Goal: Information Seeking & Learning: Learn about a topic

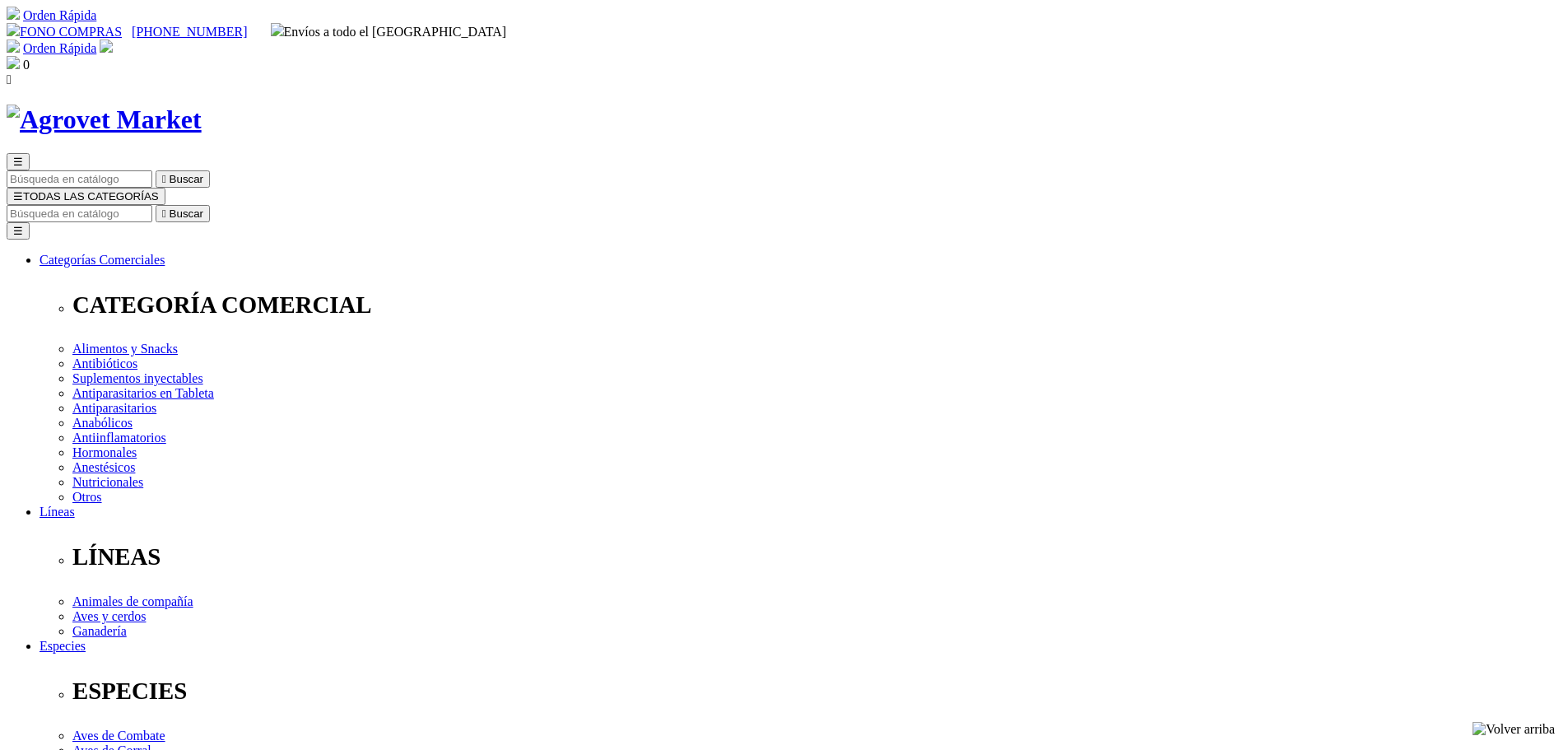
select select "0"
radio input "true"
select select "0"
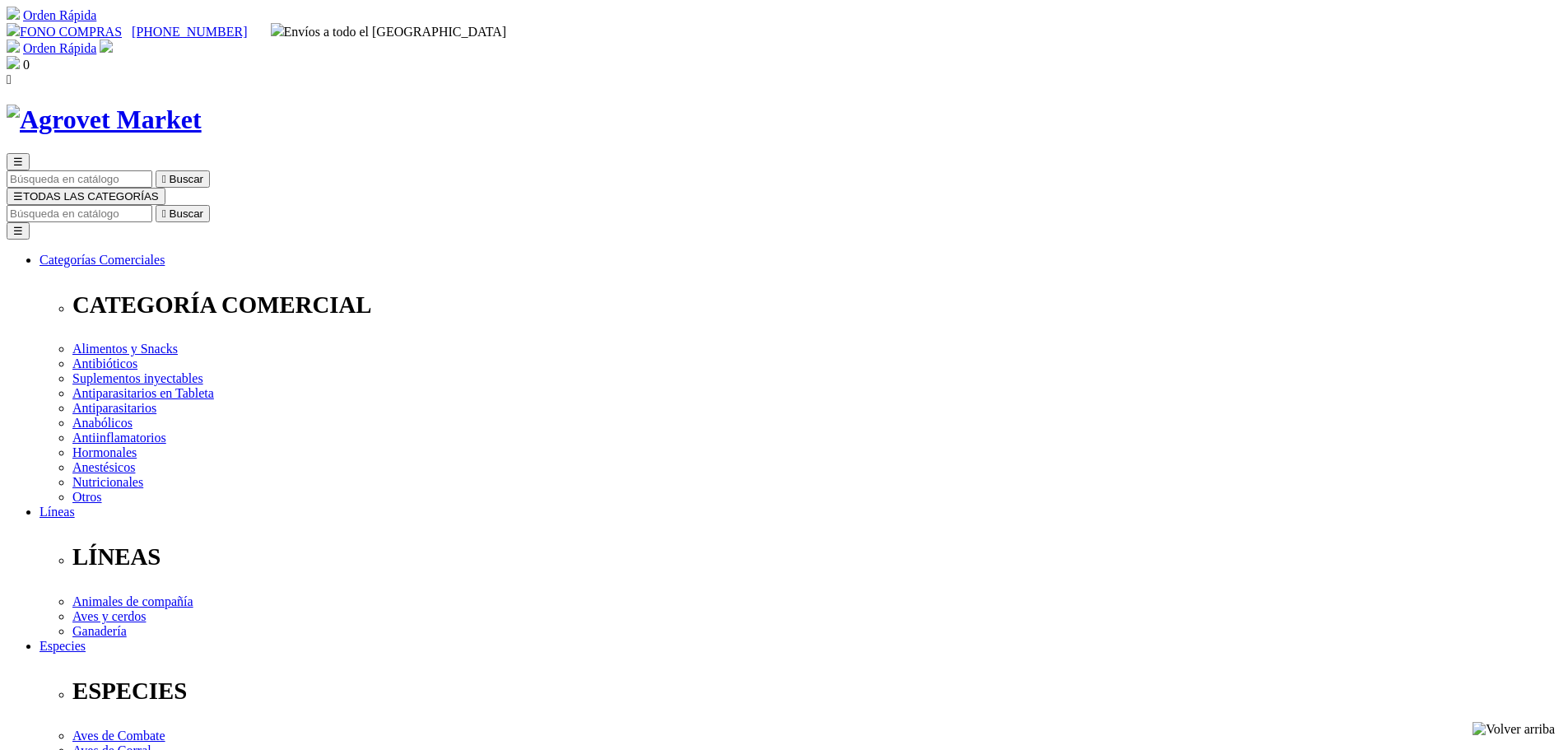
radio input "true"
select select "0"
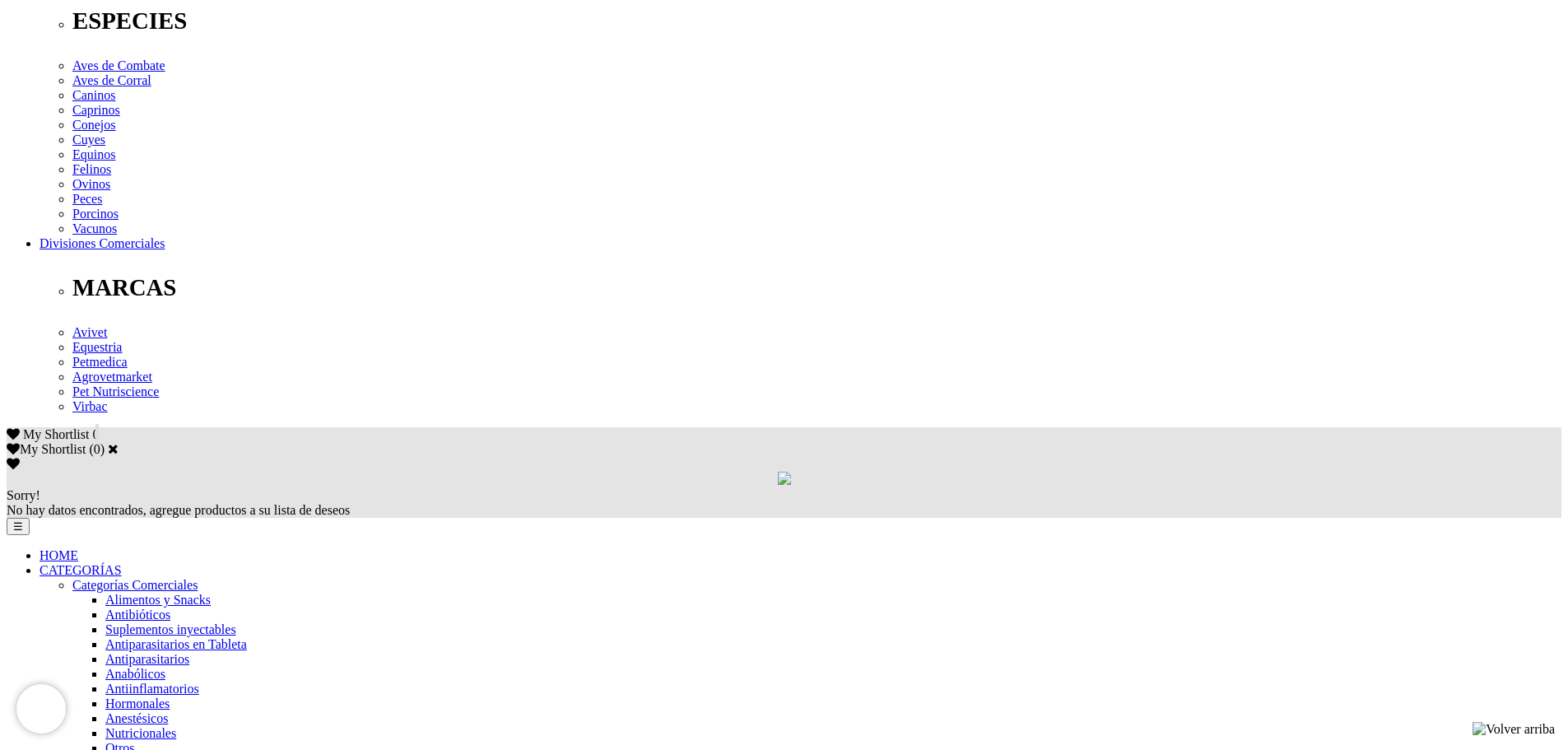
scroll to position [742, 0]
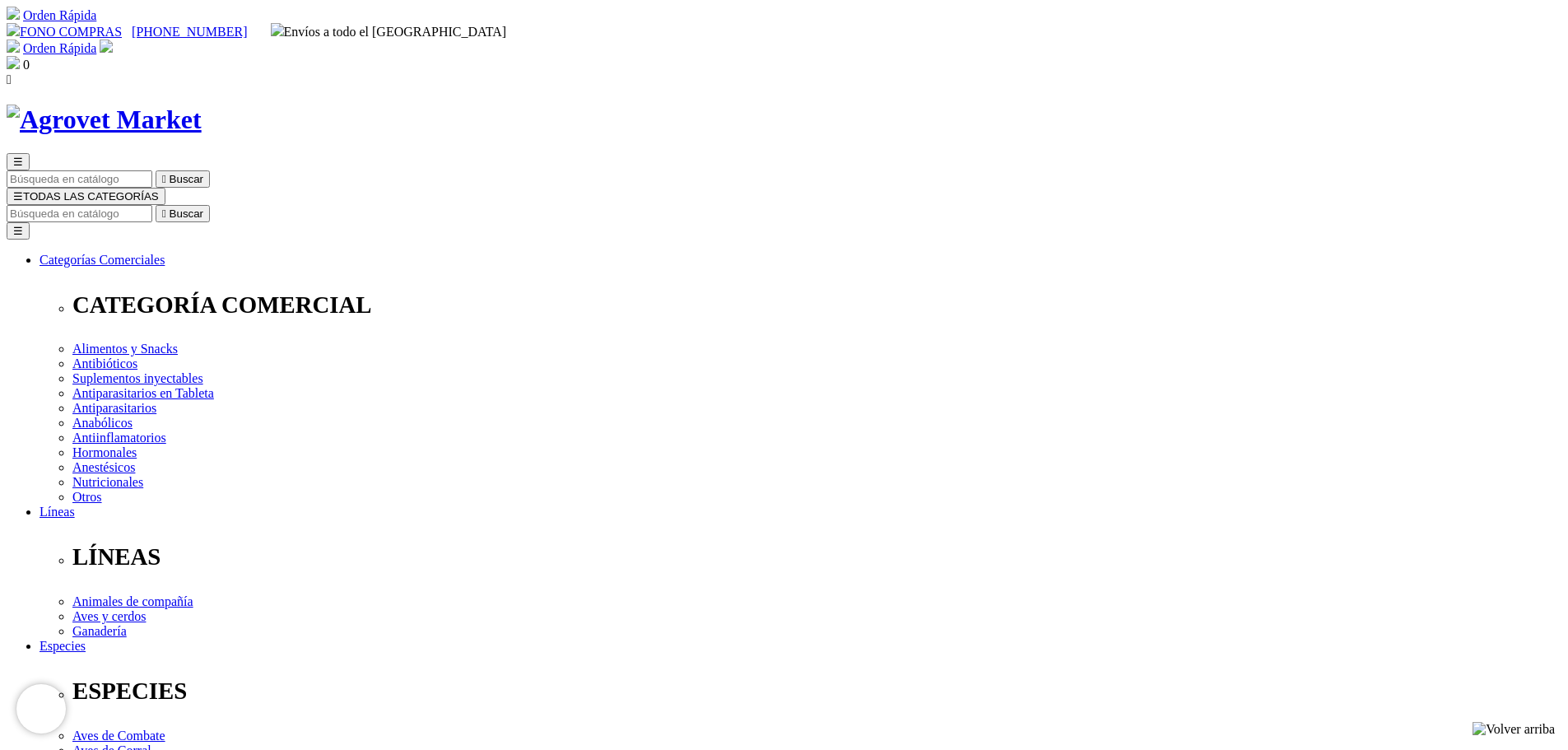
radio input "true"
select select "0"
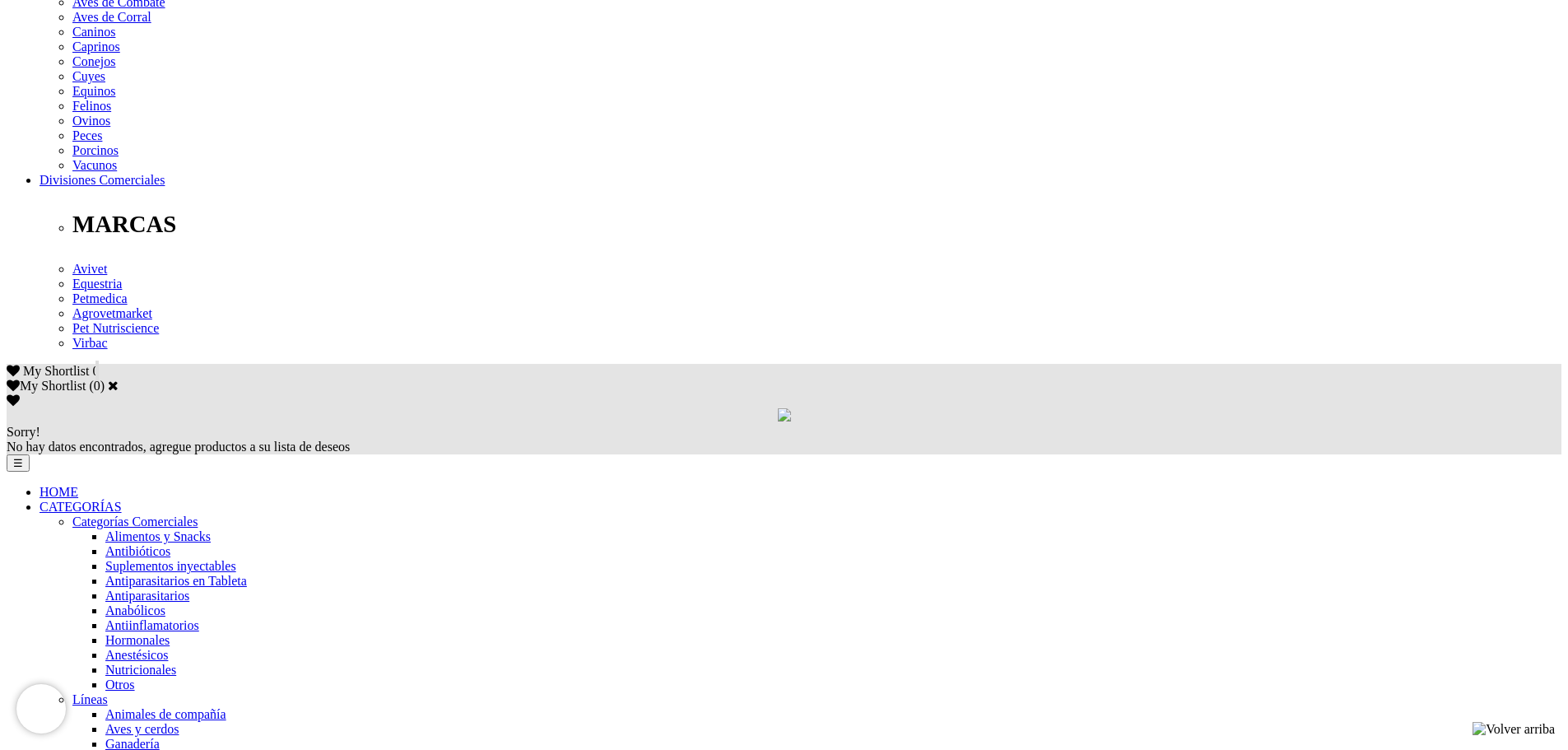
scroll to position [742, 0]
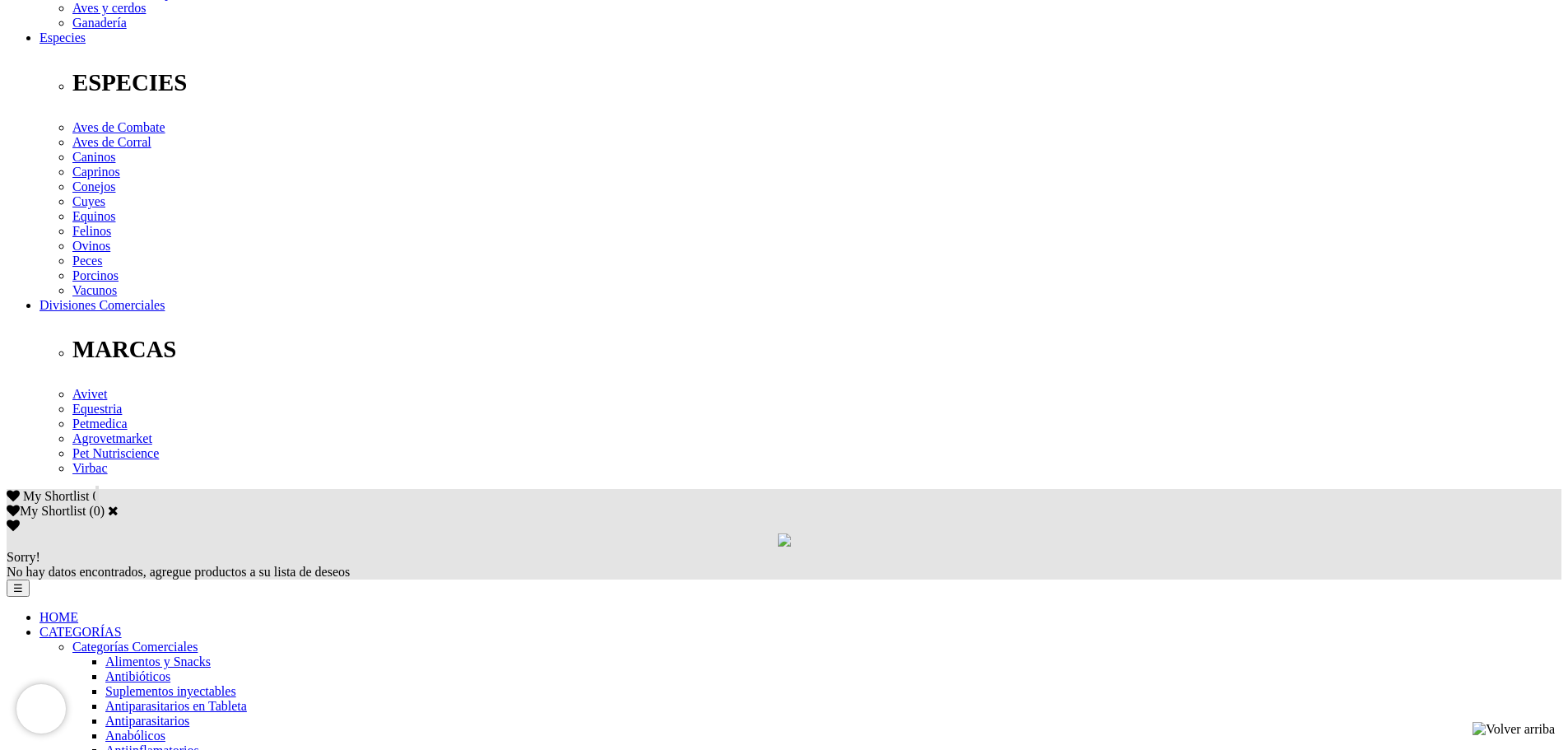
scroll to position [659, 0]
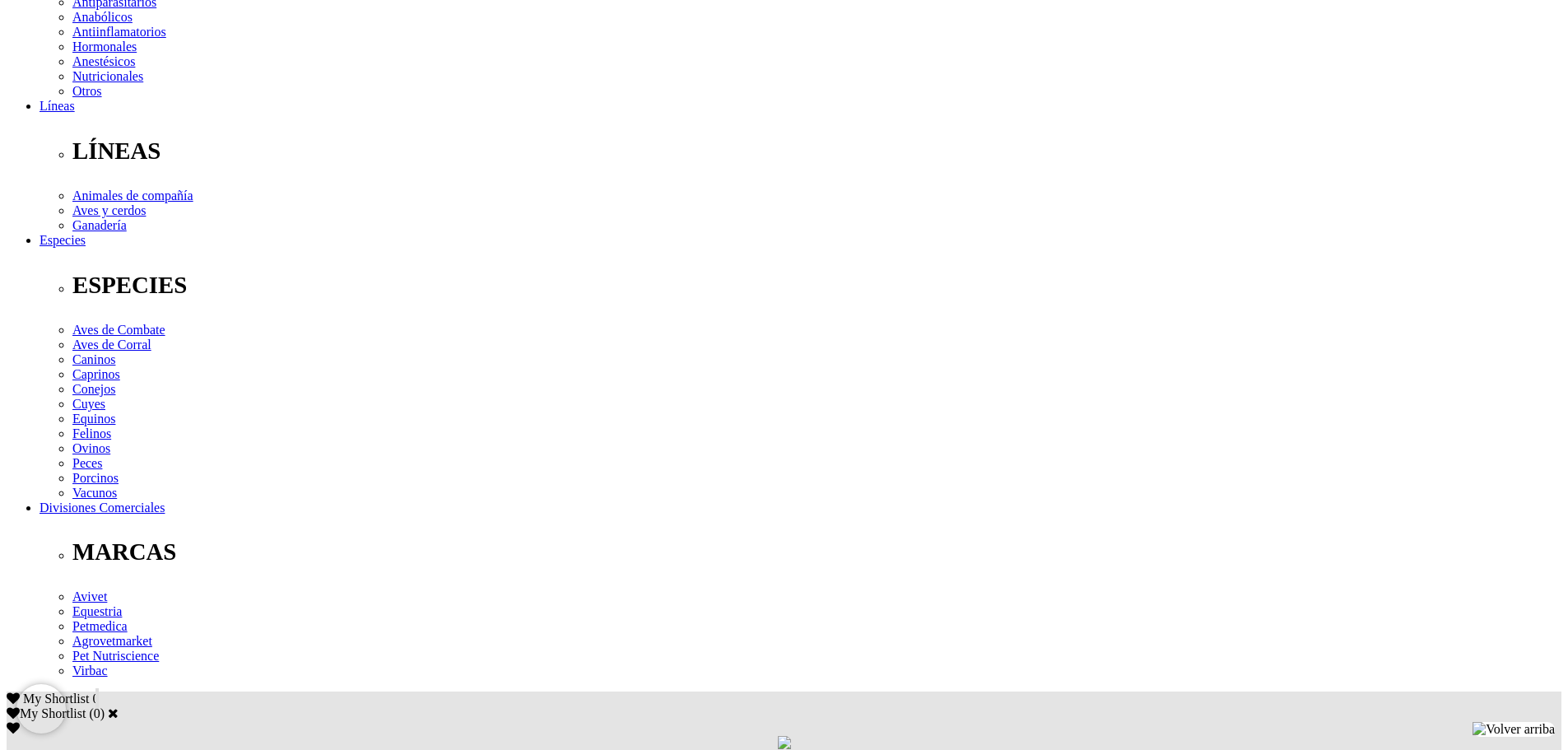
scroll to position [577, 0]
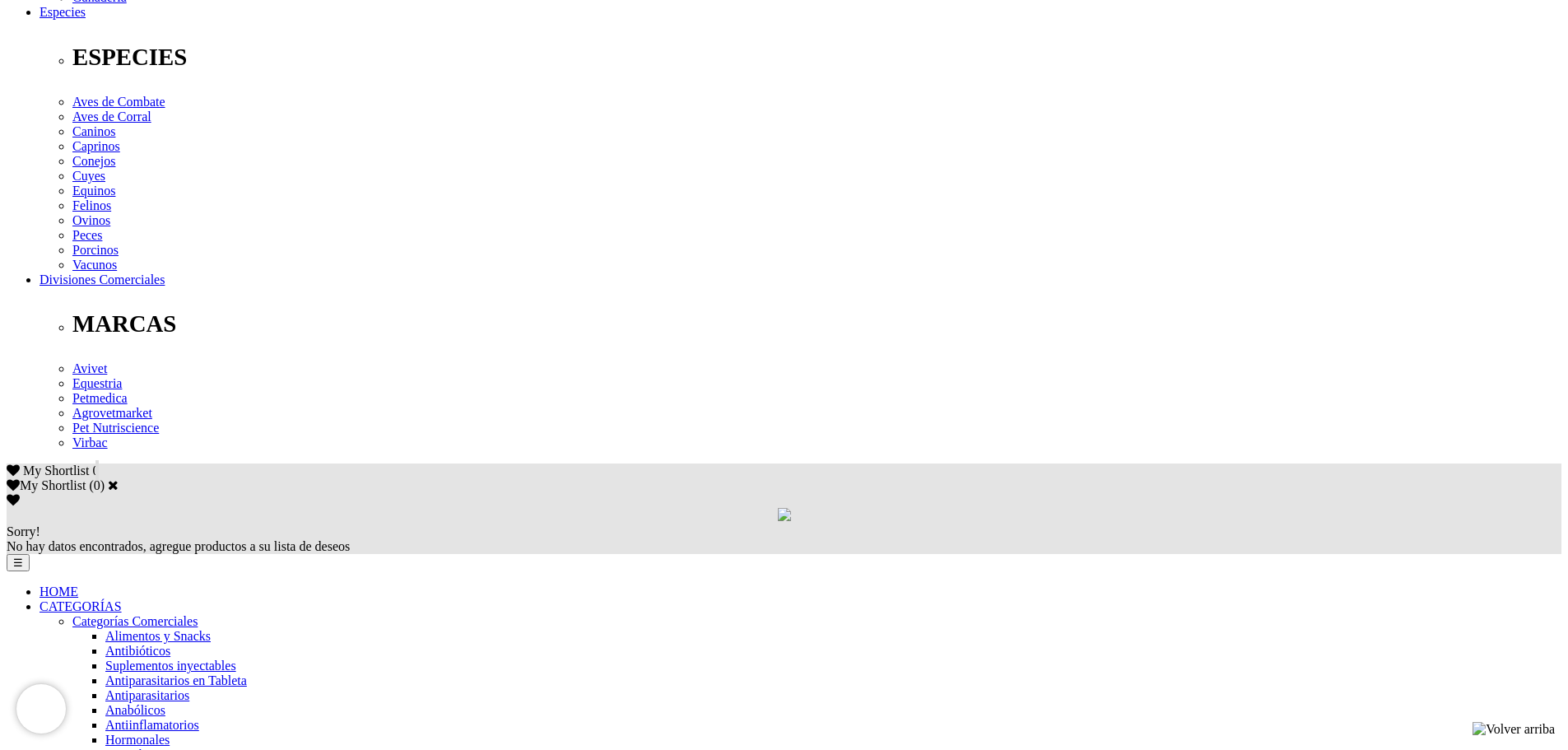
scroll to position [659, 0]
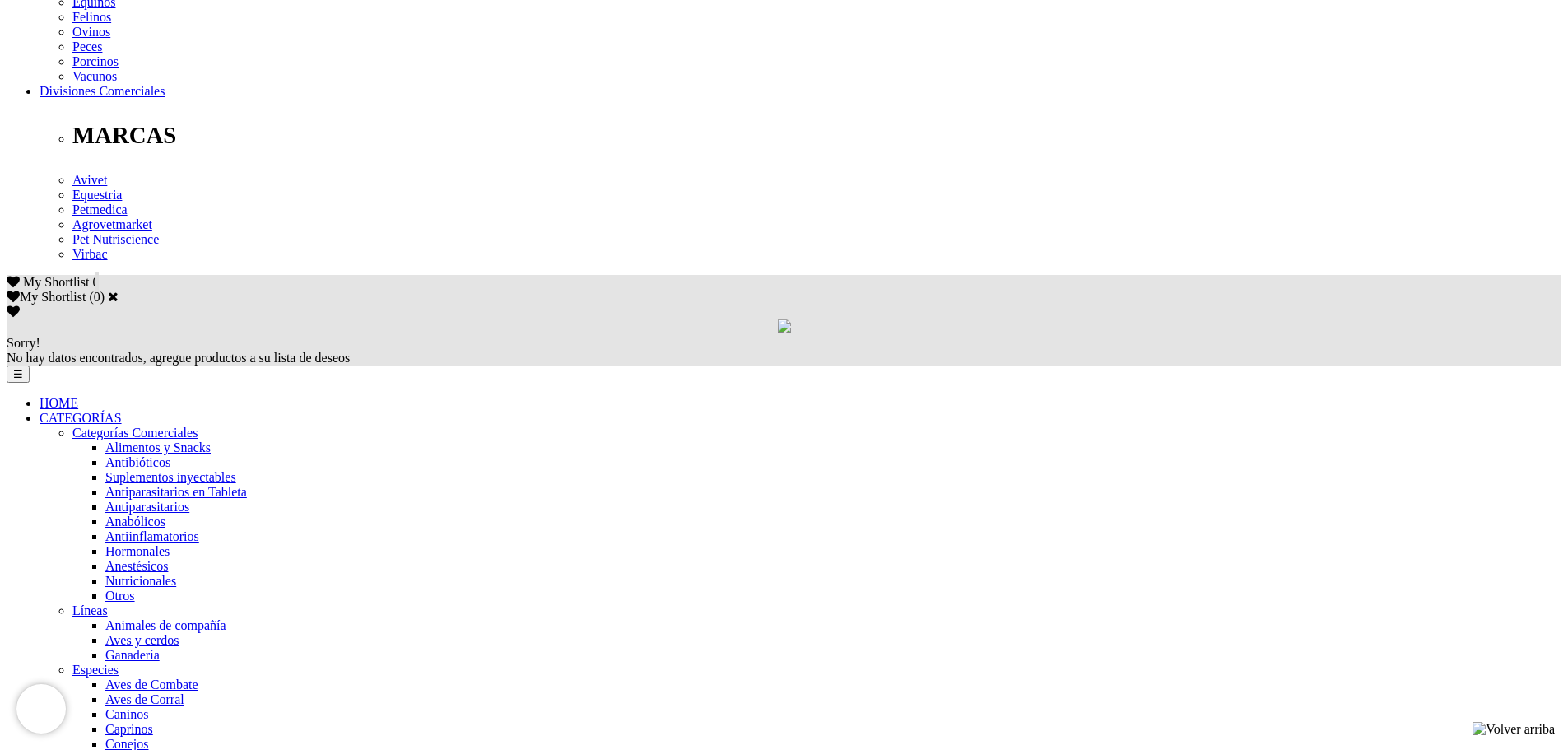
scroll to position [823, 0]
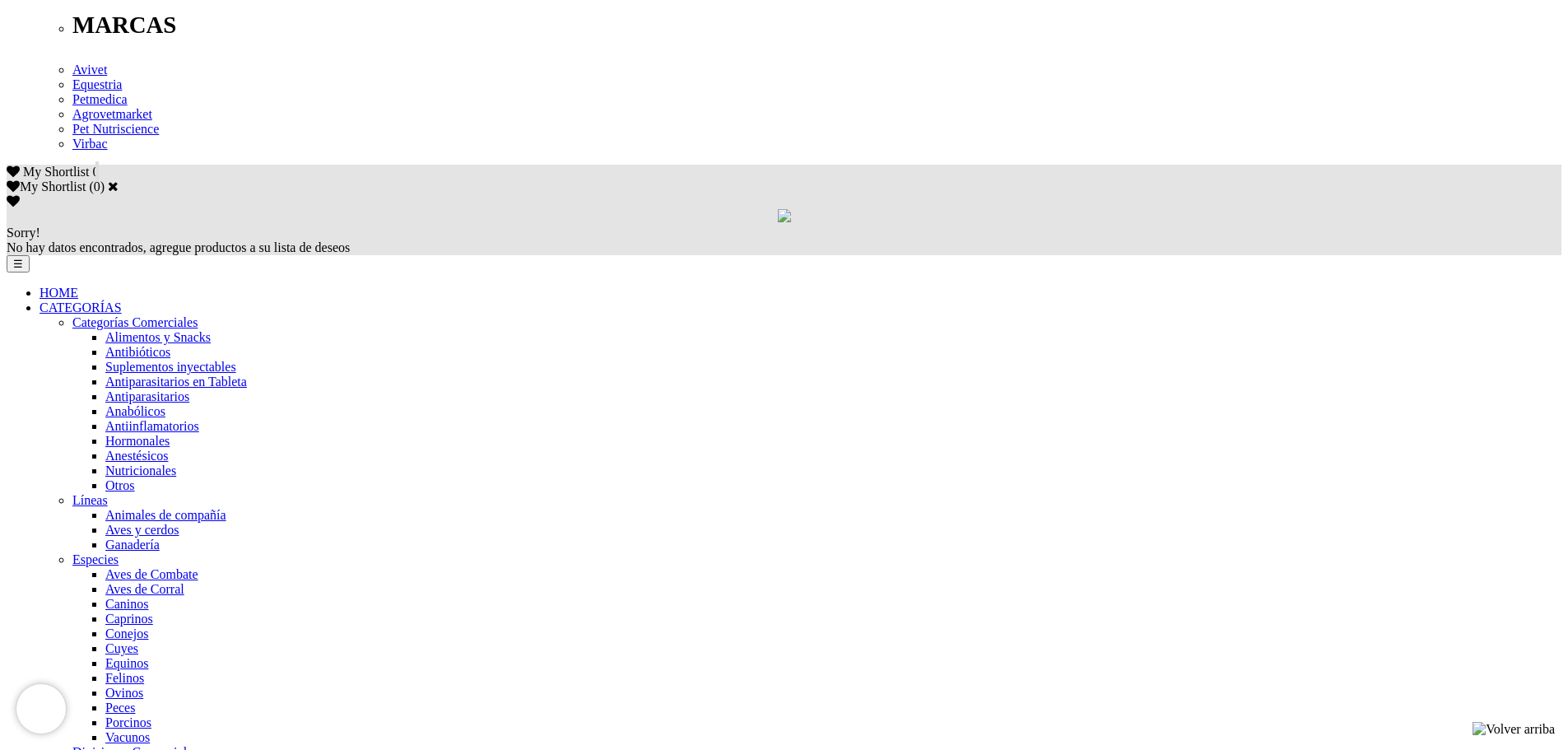
scroll to position [940, 0]
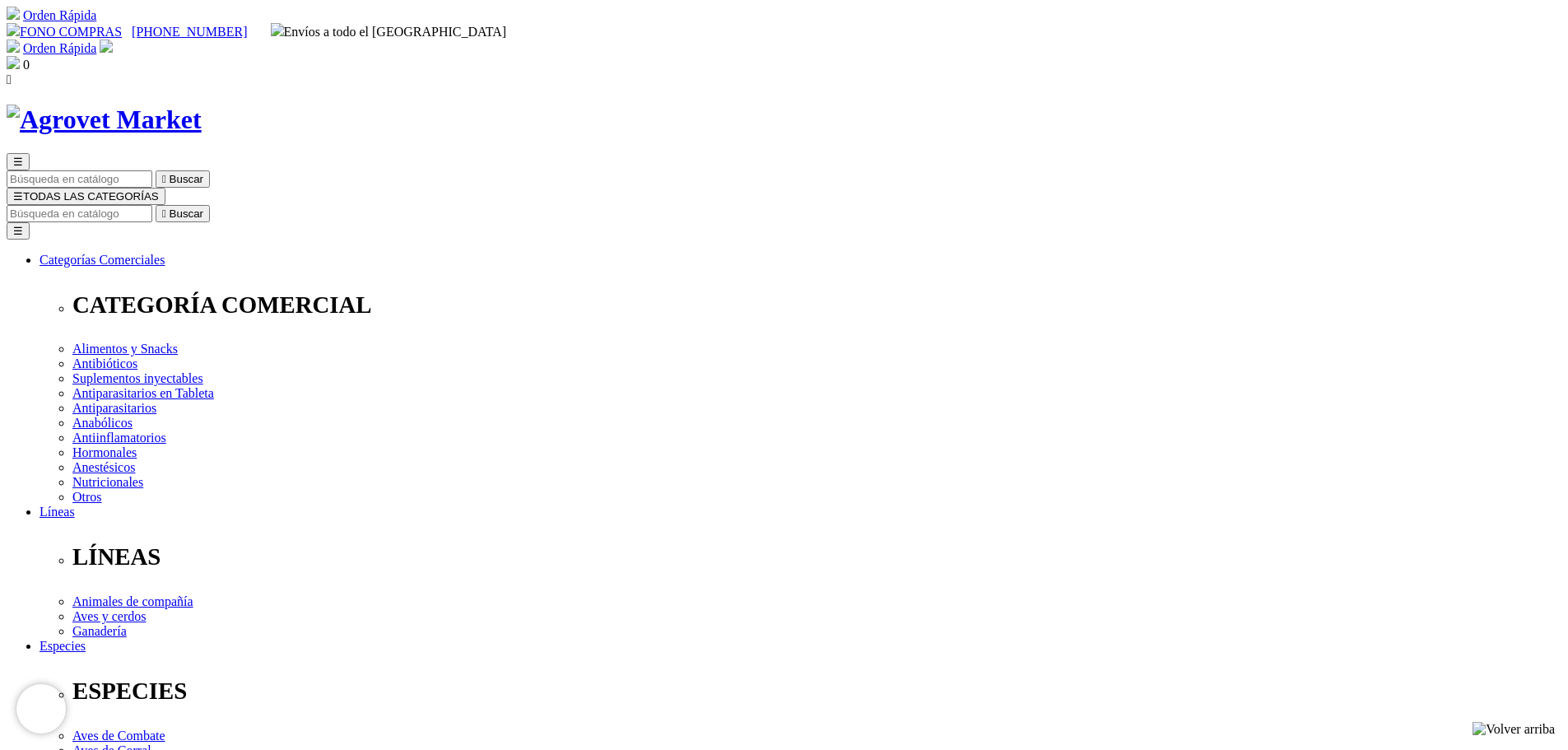
drag, startPoint x: 0, startPoint y: 0, endPoint x: 1360, endPoint y: 738, distance: 1547.3
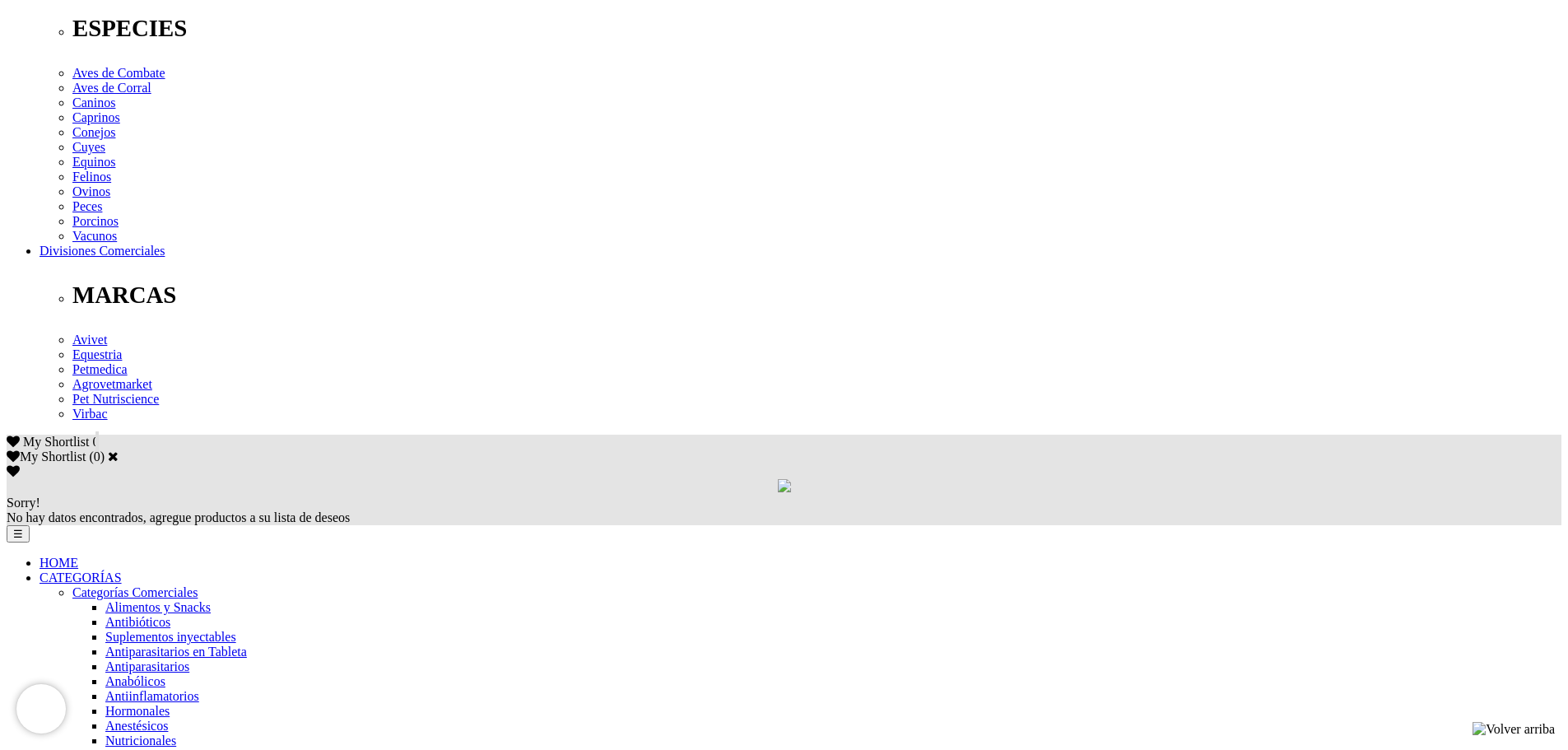
scroll to position [659, 0]
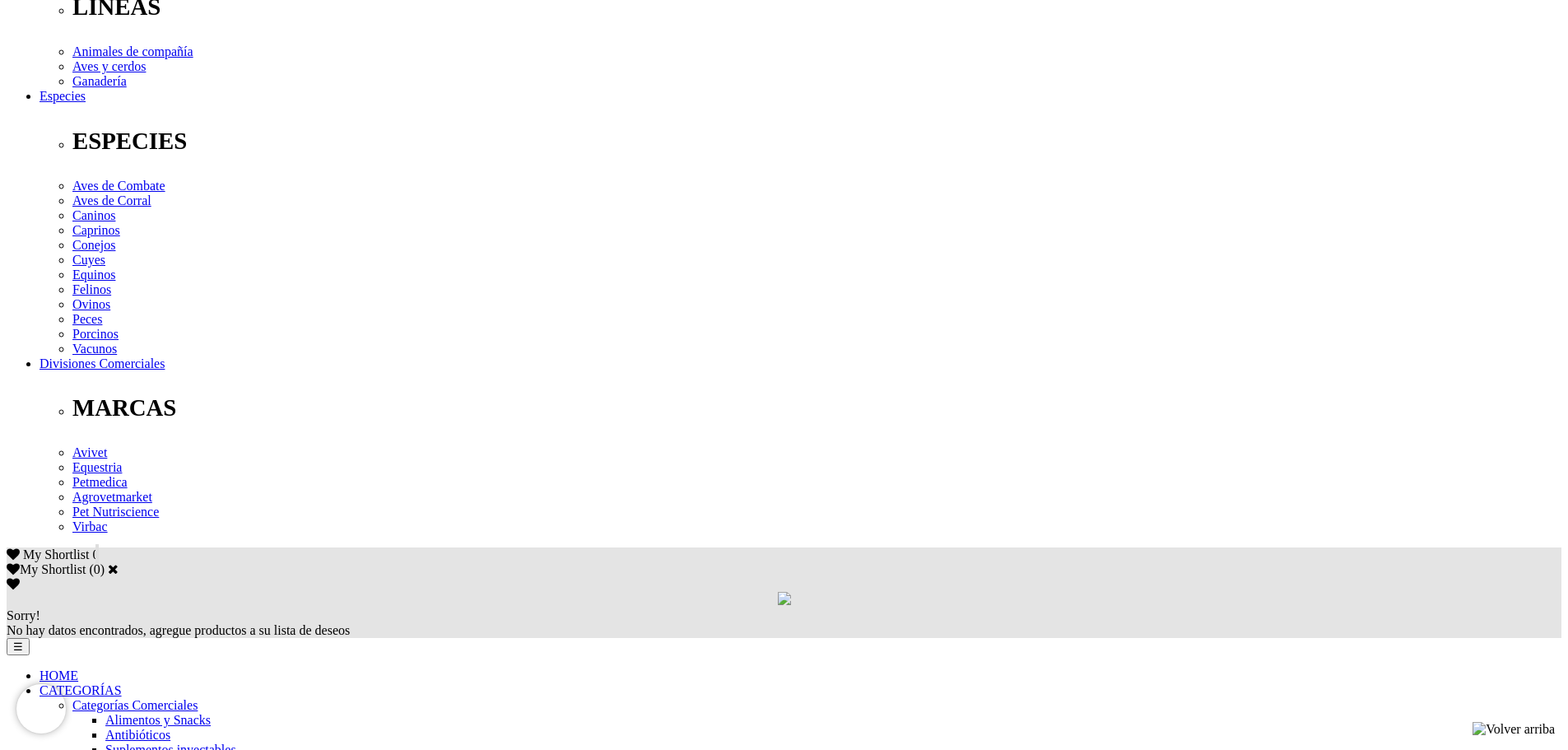
scroll to position [659, 0]
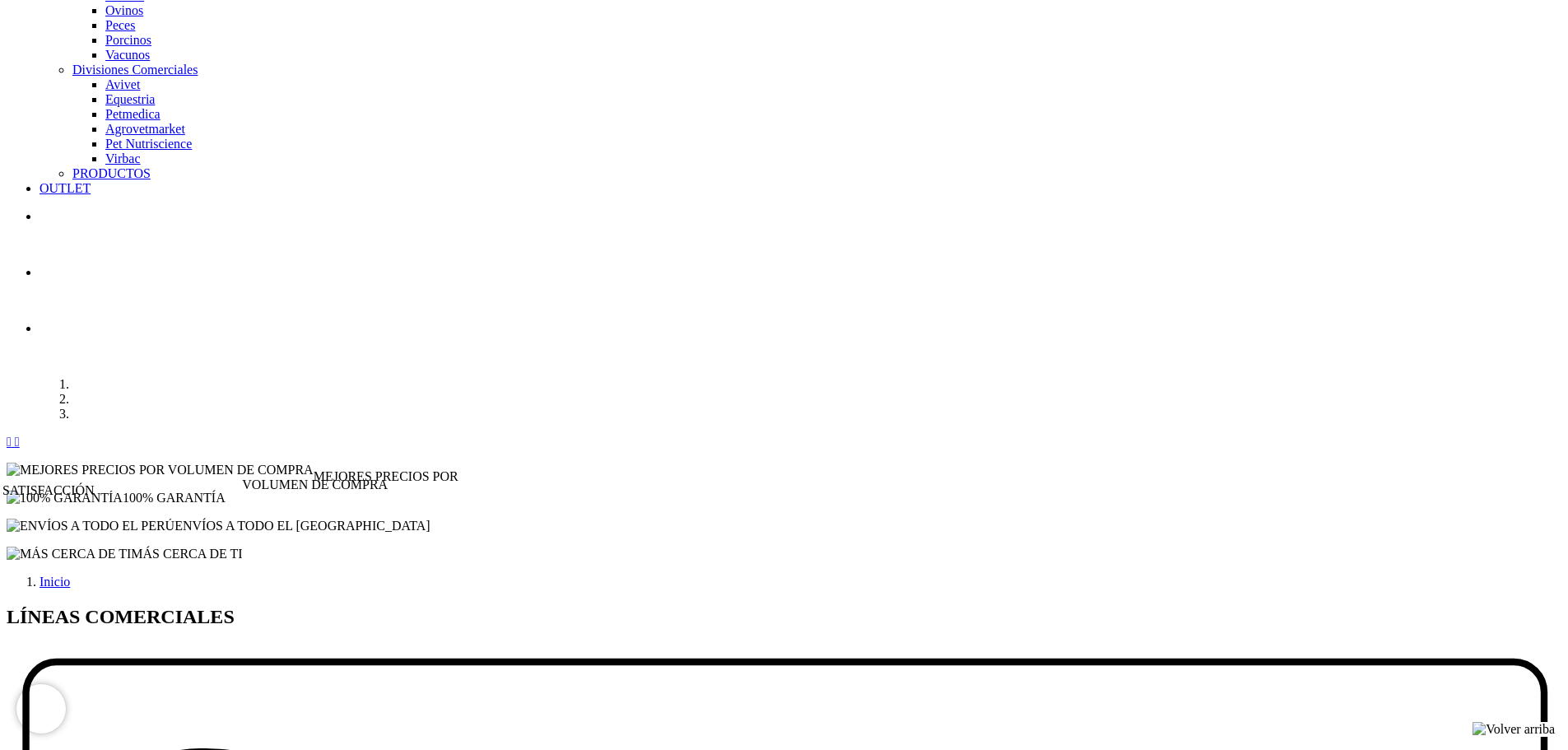
scroll to position [1204, 0]
